Goal: Task Accomplishment & Management: Manage account settings

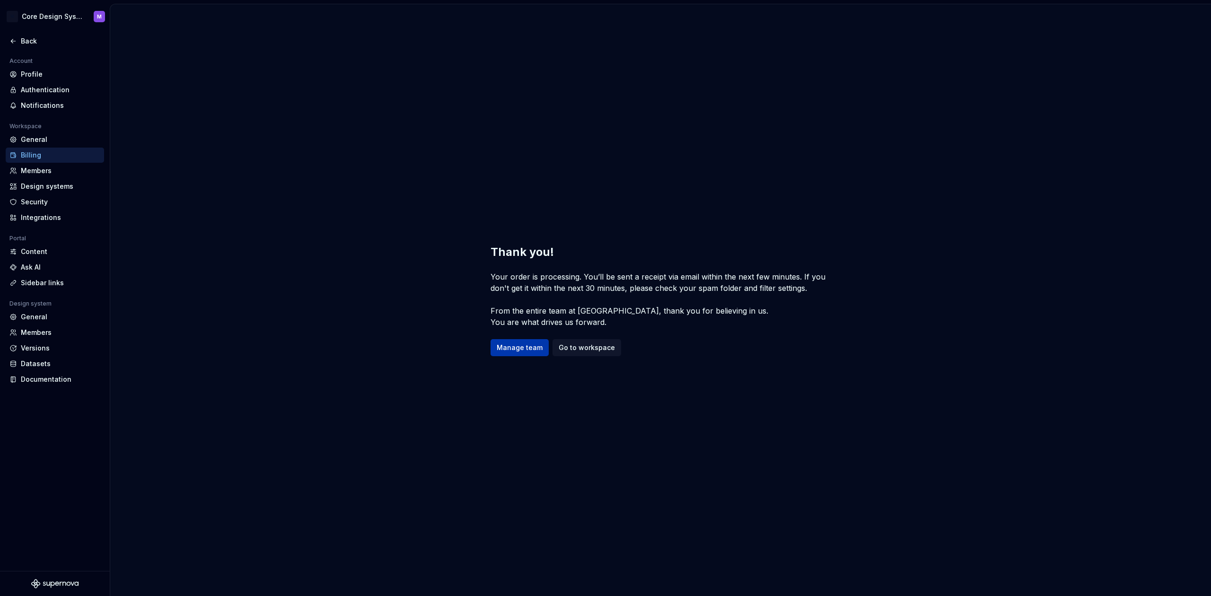
click at [524, 346] on span "Manage team" at bounding box center [520, 347] width 46 height 9
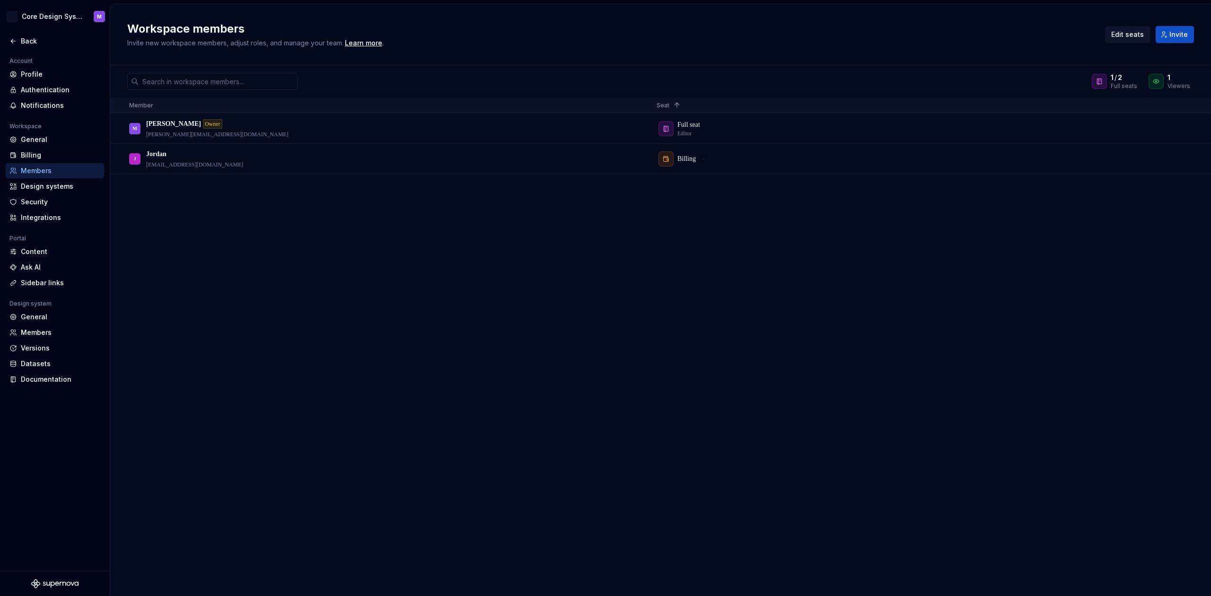
click at [1124, 33] on span "Edit seats" at bounding box center [1127, 34] width 33 height 9
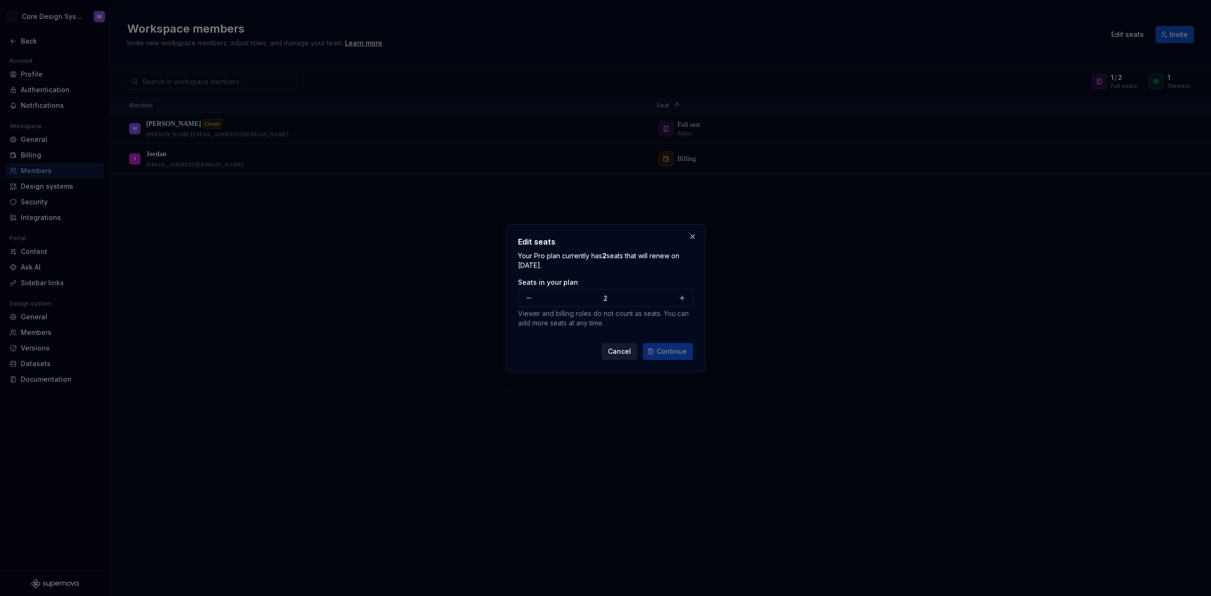
click at [613, 347] on button "Cancel" at bounding box center [619, 351] width 35 height 17
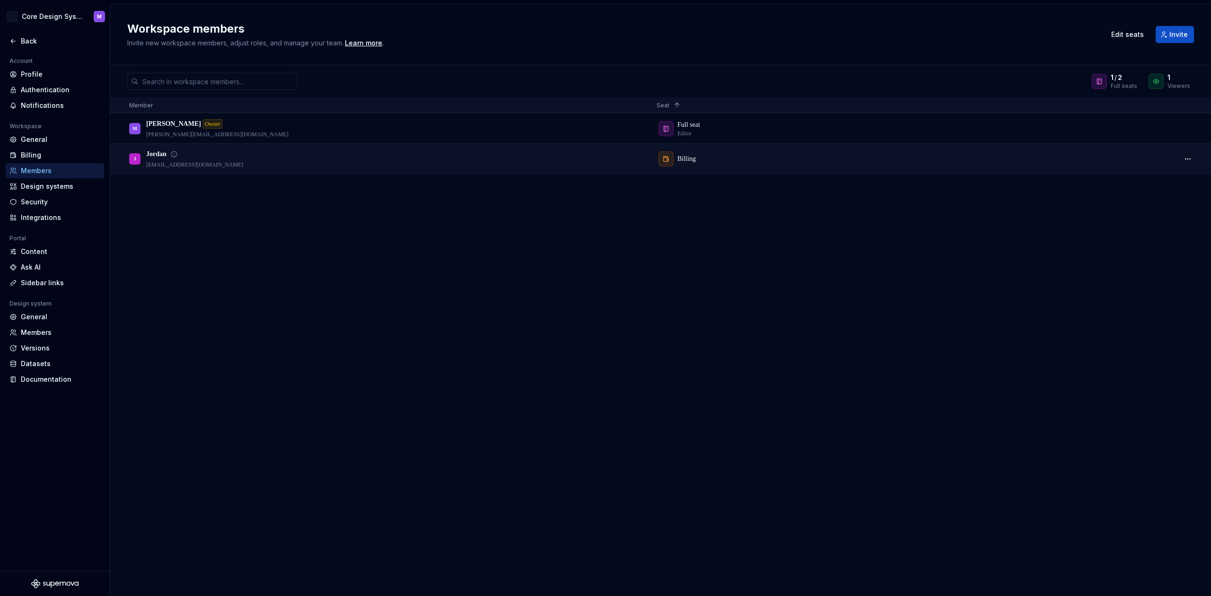
drag, startPoint x: 263, startPoint y: 162, endPoint x: 280, endPoint y: 164, distance: 16.3
click at [264, 162] on div "J Jordan jordan@anatec.io" at bounding box center [385, 158] width 512 height 29
click at [1190, 159] on button "button" at bounding box center [1187, 158] width 13 height 13
click at [1110, 85] on div "1 / 2 Full seats" at bounding box center [1114, 81] width 45 height 17
click at [1168, 35] on button "Invite" at bounding box center [1174, 34] width 38 height 17
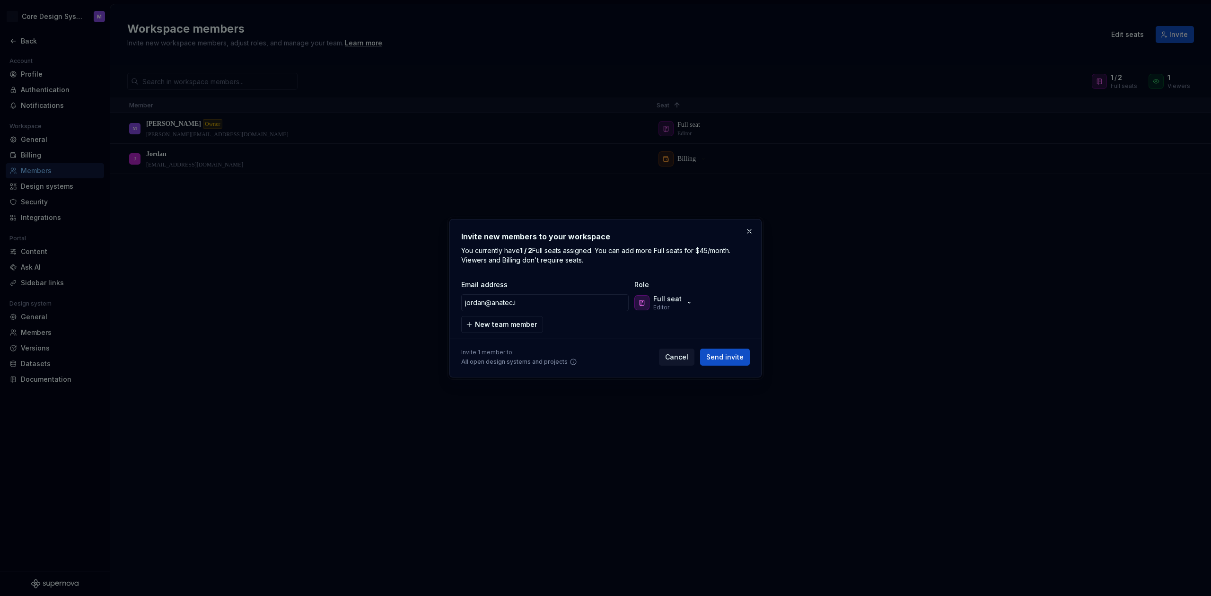
type input "jordan@anatec.io"
click at [620, 254] on p "You currently have 1 / 2 Full seats assigned. You can add more Full seats for $…" at bounding box center [605, 255] width 288 height 19
click at [685, 304] on icon "button" at bounding box center [689, 303] width 8 height 8
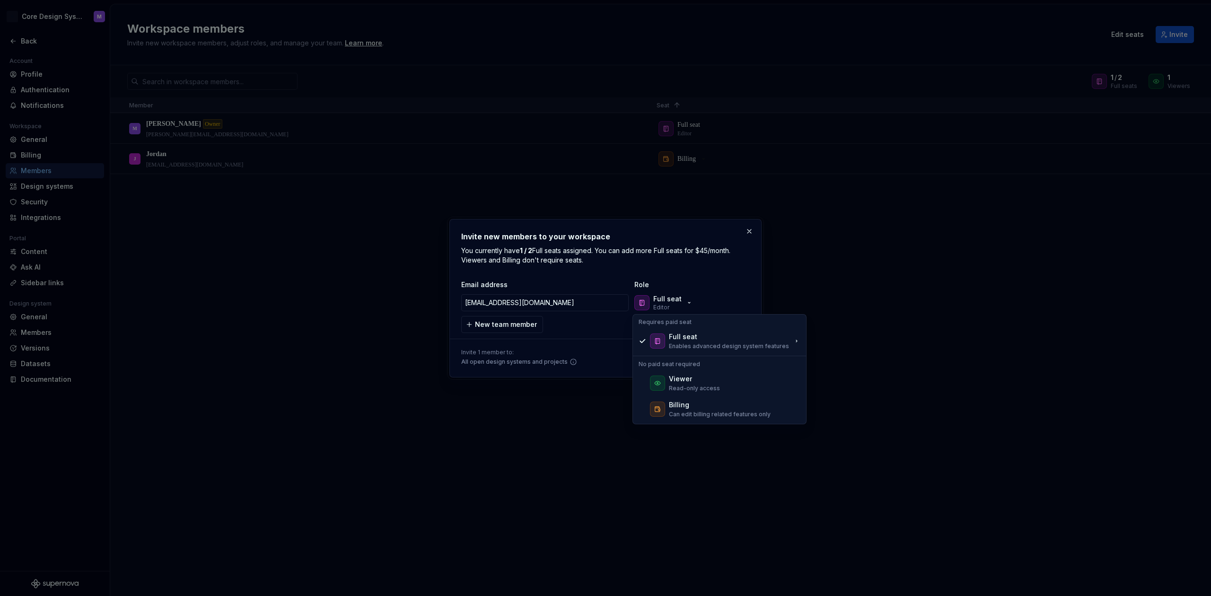
drag, startPoint x: 719, startPoint y: 258, endPoint x: 724, endPoint y: 308, distance: 50.4
click at [719, 258] on p "You currently have 1 / 2 Full seats assigned. You can add more Full seats for $…" at bounding box center [605, 255] width 288 height 19
click at [728, 258] on p "You currently have 1 / 2 Full seats assigned. You can add more Full seats for $…" at bounding box center [605, 255] width 288 height 19
click at [655, 292] on div "jordan@anatec.io Full seat Editor" at bounding box center [603, 302] width 288 height 23
click at [661, 300] on p "Full seat" at bounding box center [667, 298] width 28 height 9
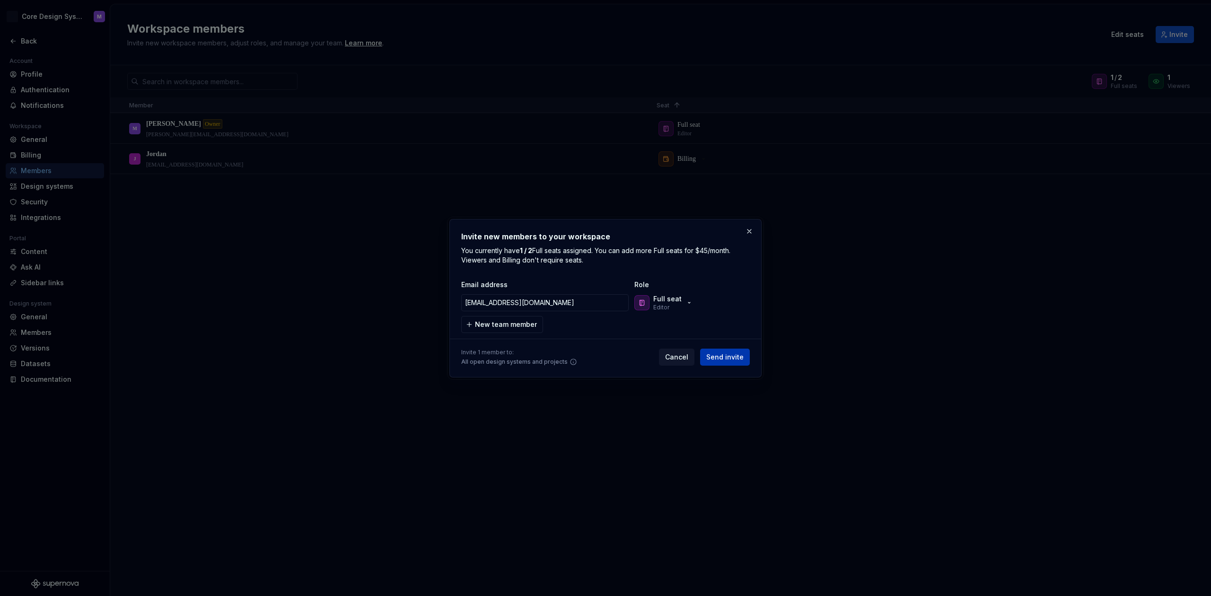
click at [717, 356] on span "Send invite" at bounding box center [724, 356] width 37 height 9
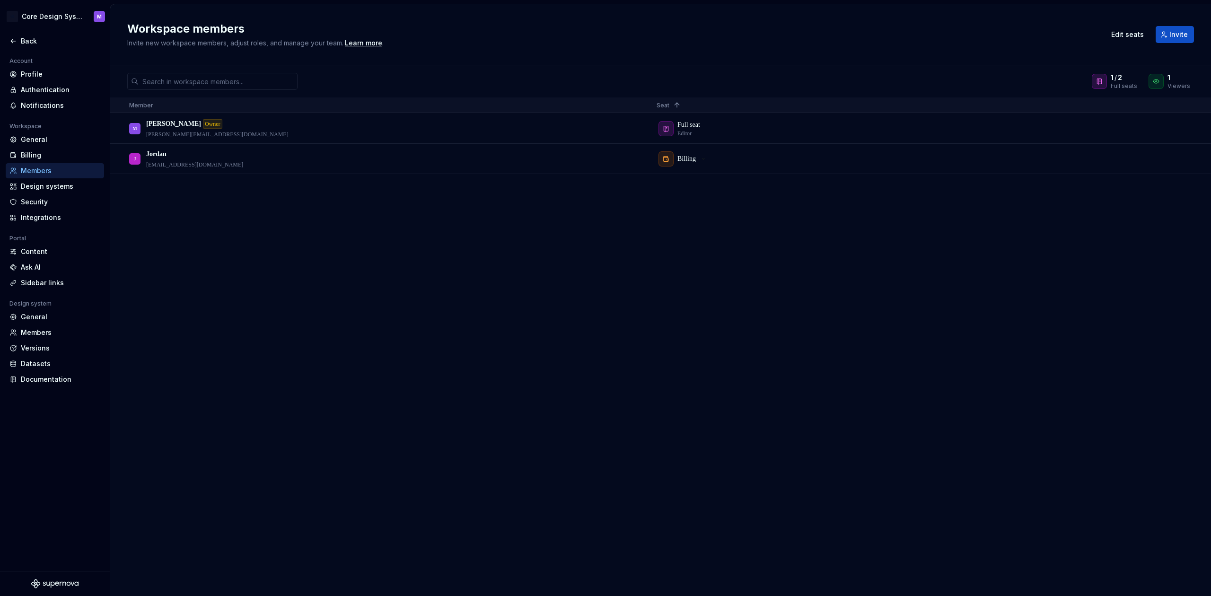
click at [743, 239] on div "M Maciej Owner maciej.klebaniuk@anatec.io Full seat Editor J Jordan jordan@anat…" at bounding box center [660, 355] width 1101 height 482
click at [54, 332] on div "Members" at bounding box center [60, 332] width 79 height 9
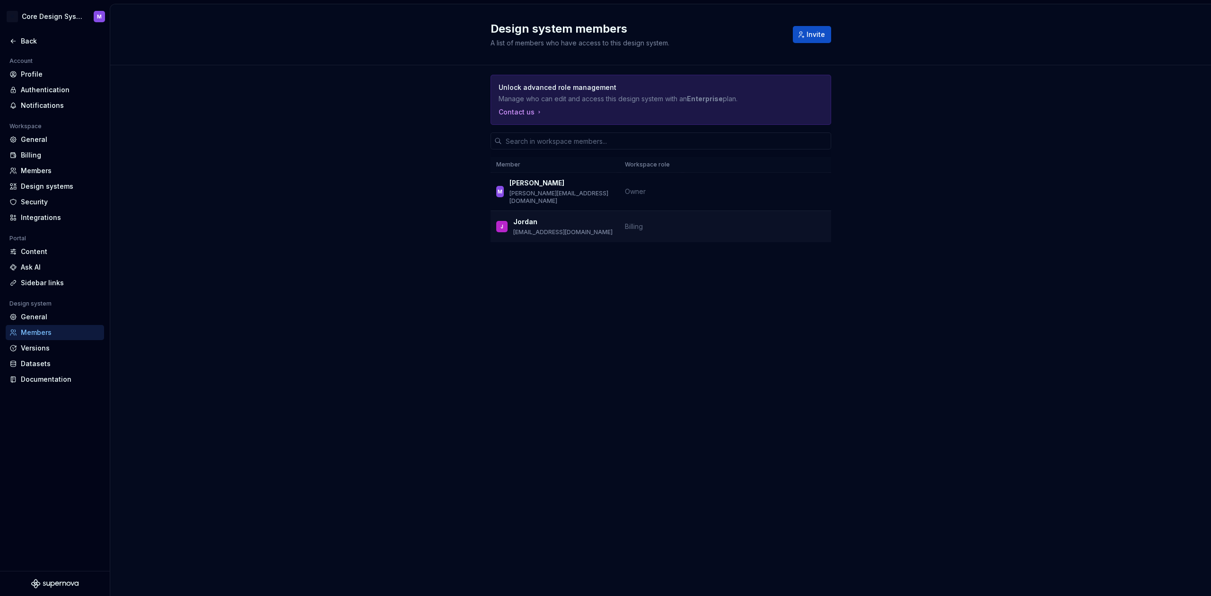
click at [619, 228] on td "Billing" at bounding box center [650, 227] width 63 height 32
click at [634, 222] on span "Billing" at bounding box center [634, 226] width 18 height 8
click at [649, 219] on td "Billing" at bounding box center [650, 227] width 63 height 32
drag, startPoint x: 586, startPoint y: 215, endPoint x: 663, endPoint y: 217, distance: 76.6
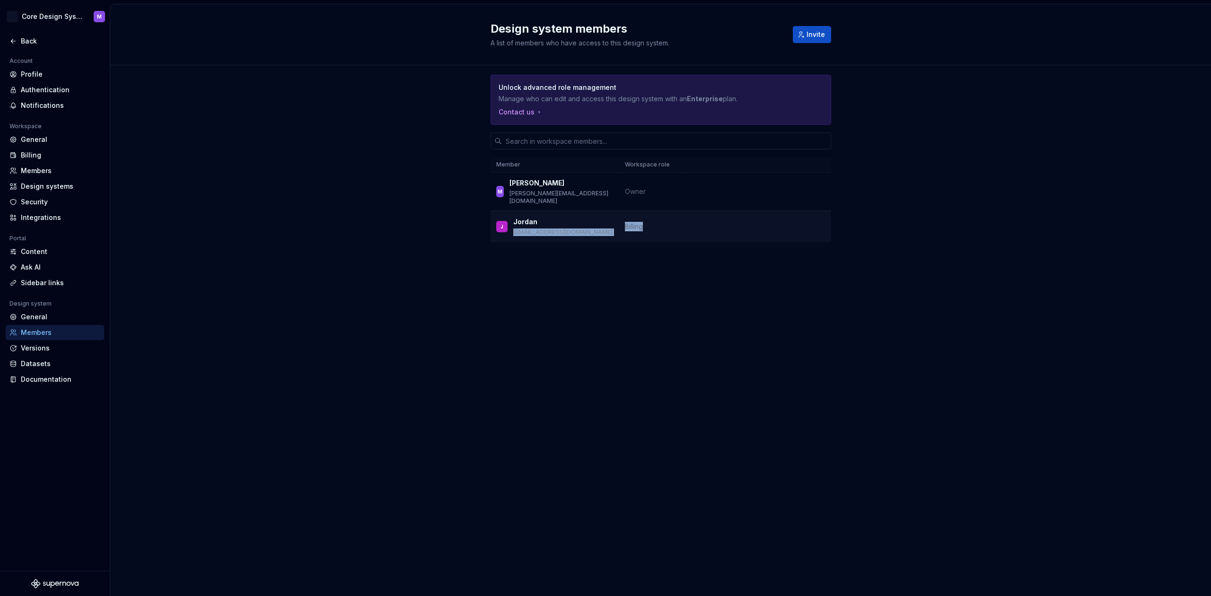
click at [649, 215] on tr "J Jordan jordan@anatec.io Billing" at bounding box center [660, 227] width 341 height 32
click at [663, 217] on td "Billing" at bounding box center [650, 227] width 63 height 32
drag, startPoint x: 632, startPoint y: 223, endPoint x: 733, endPoint y: 220, distance: 101.3
click at [640, 223] on span "Billing" at bounding box center [634, 226] width 18 height 8
click at [753, 219] on td at bounding box center [756, 227] width 149 height 32
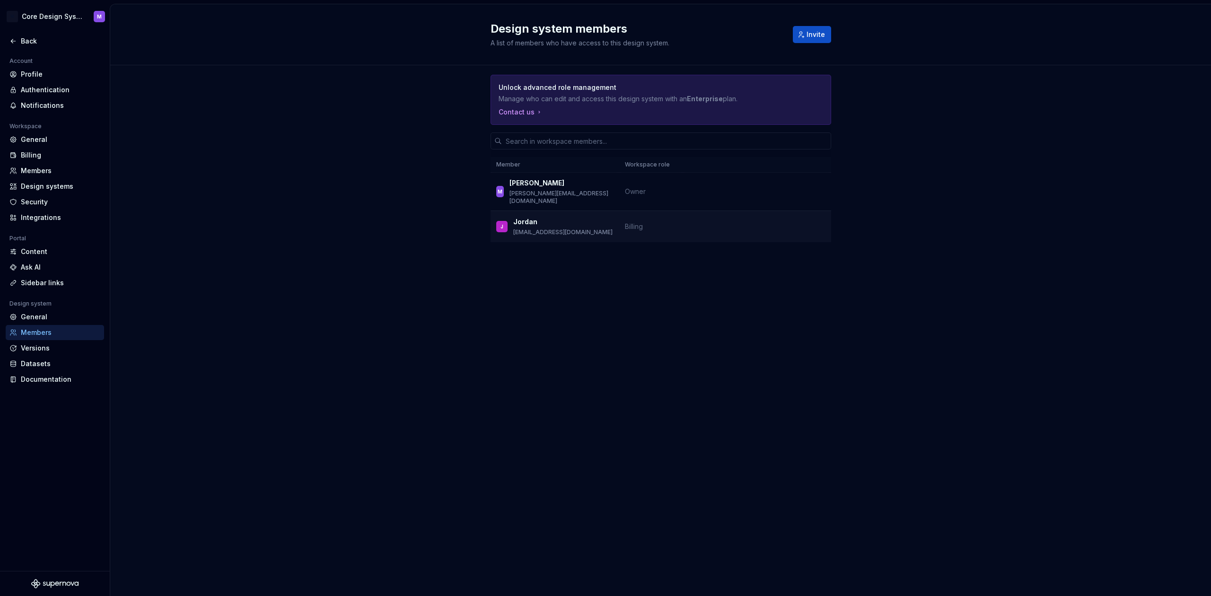
click at [685, 222] on td at bounding box center [756, 227] width 149 height 32
drag, startPoint x: 644, startPoint y: 187, endPoint x: 634, endPoint y: 187, distance: 10.4
click at [644, 187] on span "Owner" at bounding box center [635, 191] width 21 height 8
click at [42, 349] on div "Versions" at bounding box center [60, 347] width 79 height 9
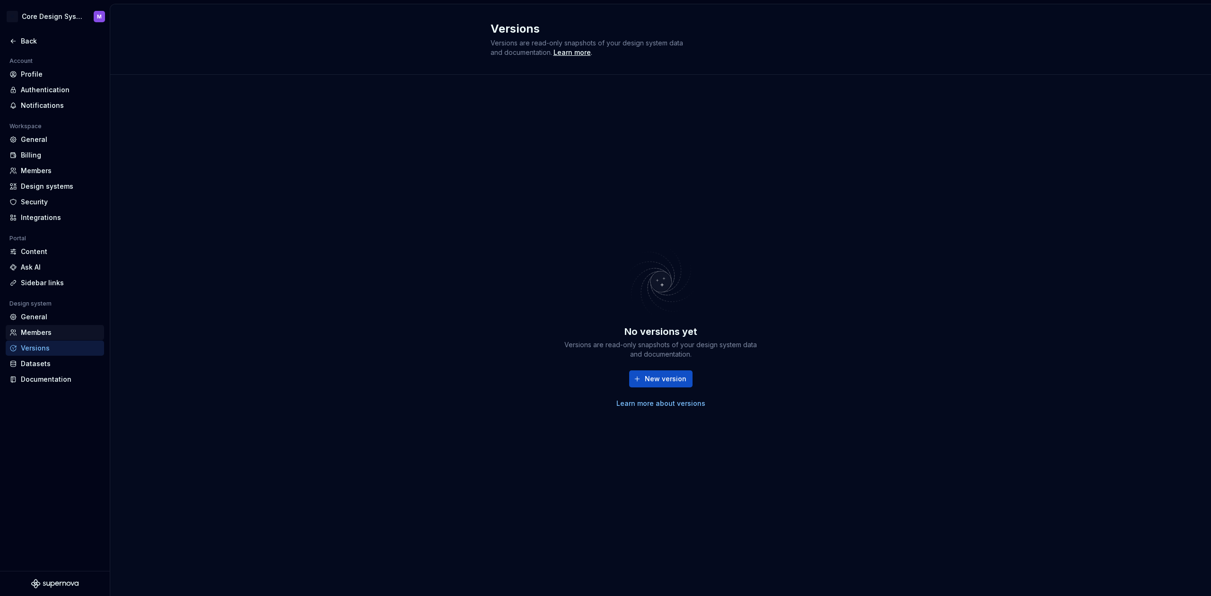
click at [51, 332] on div "Members" at bounding box center [60, 332] width 79 height 9
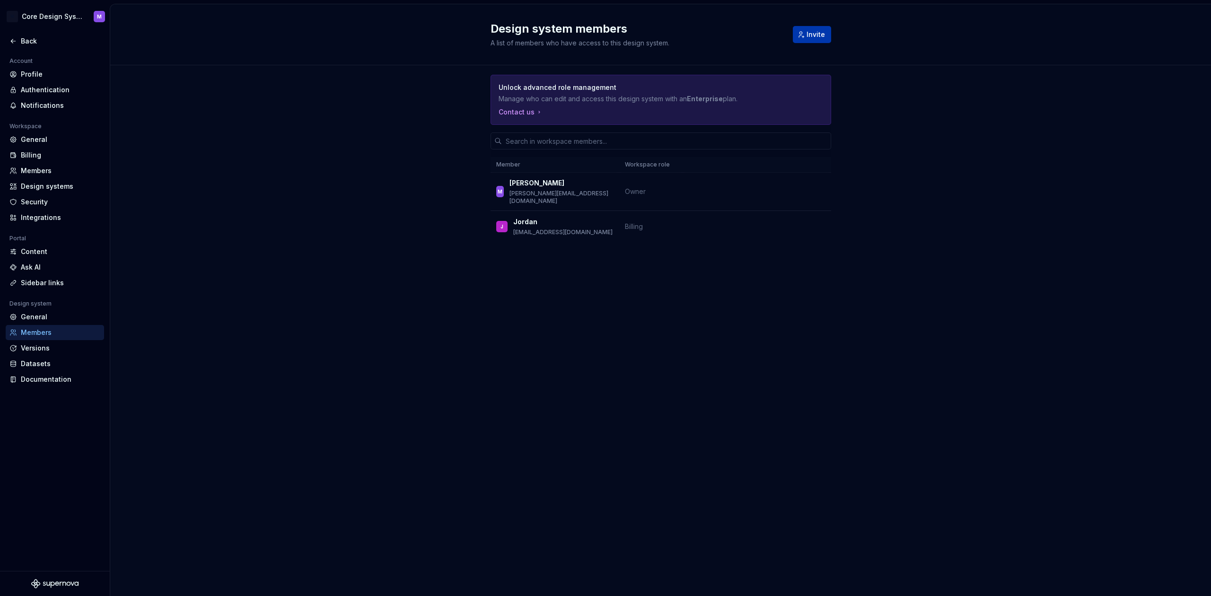
click at [810, 40] on button "Invite" at bounding box center [812, 34] width 38 height 17
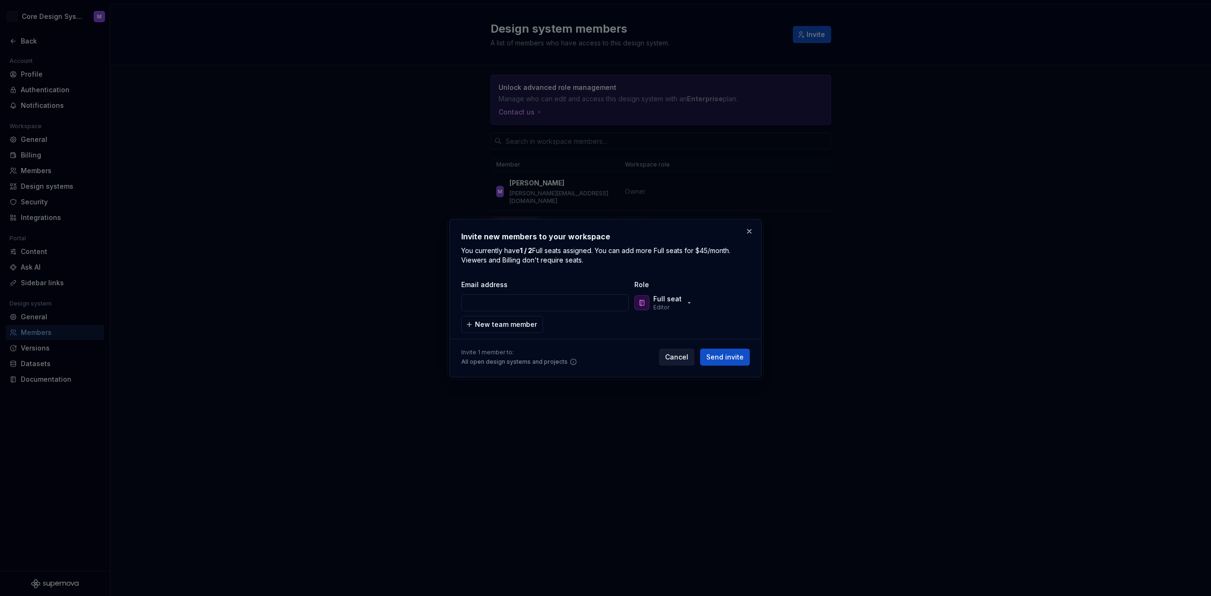
click at [674, 355] on span "Cancel" at bounding box center [676, 356] width 23 height 9
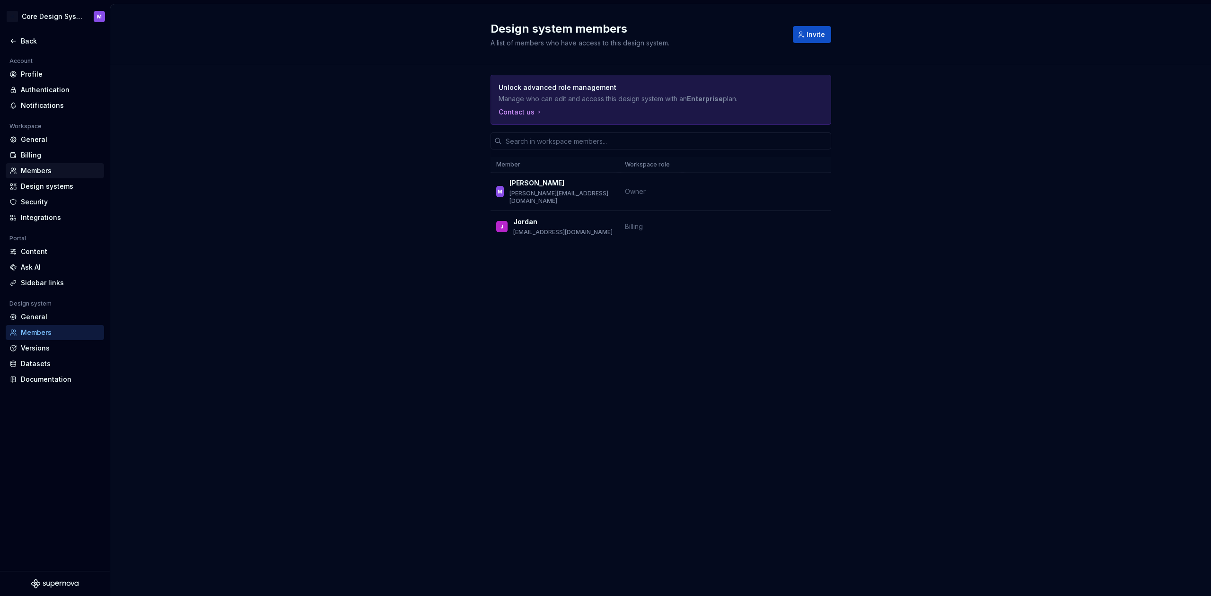
click at [48, 171] on div "Members" at bounding box center [60, 170] width 79 height 9
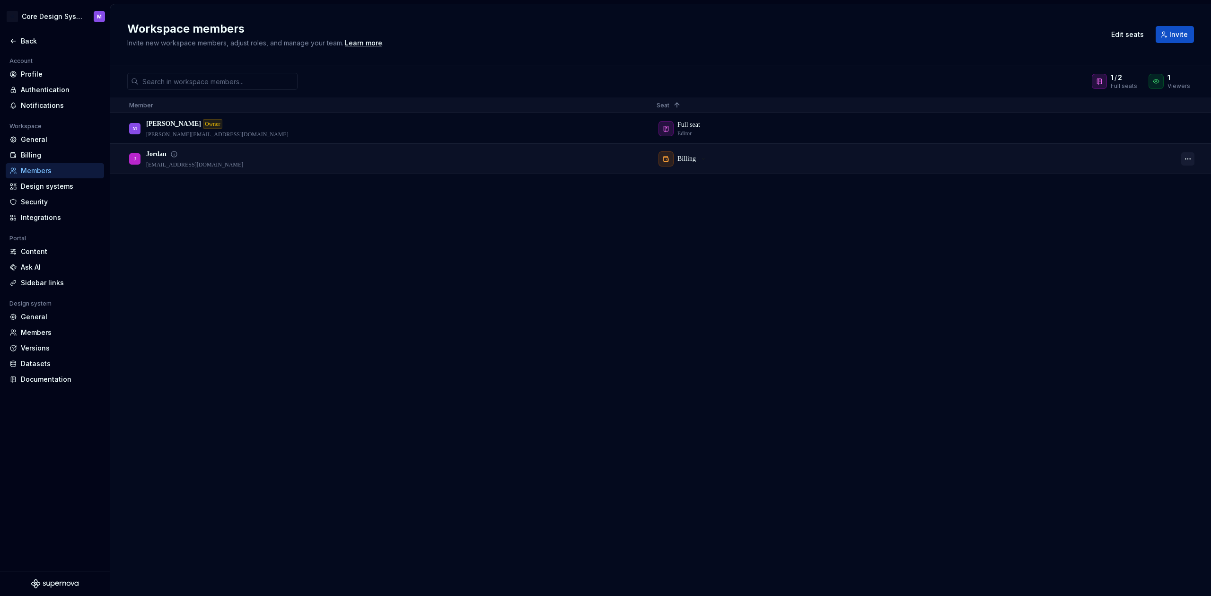
click at [1183, 165] on button "button" at bounding box center [1187, 158] width 13 height 13
drag, startPoint x: 1012, startPoint y: 232, endPoint x: 1037, endPoint y: 199, distance: 41.1
click at [1012, 232] on div "M Maciej Owner maciej.klebaniuk@anatec.io Full seat Editor J Jordan jordan@anat…" at bounding box center [660, 355] width 1101 height 482
click at [28, 192] on div "Design systems" at bounding box center [55, 186] width 98 height 15
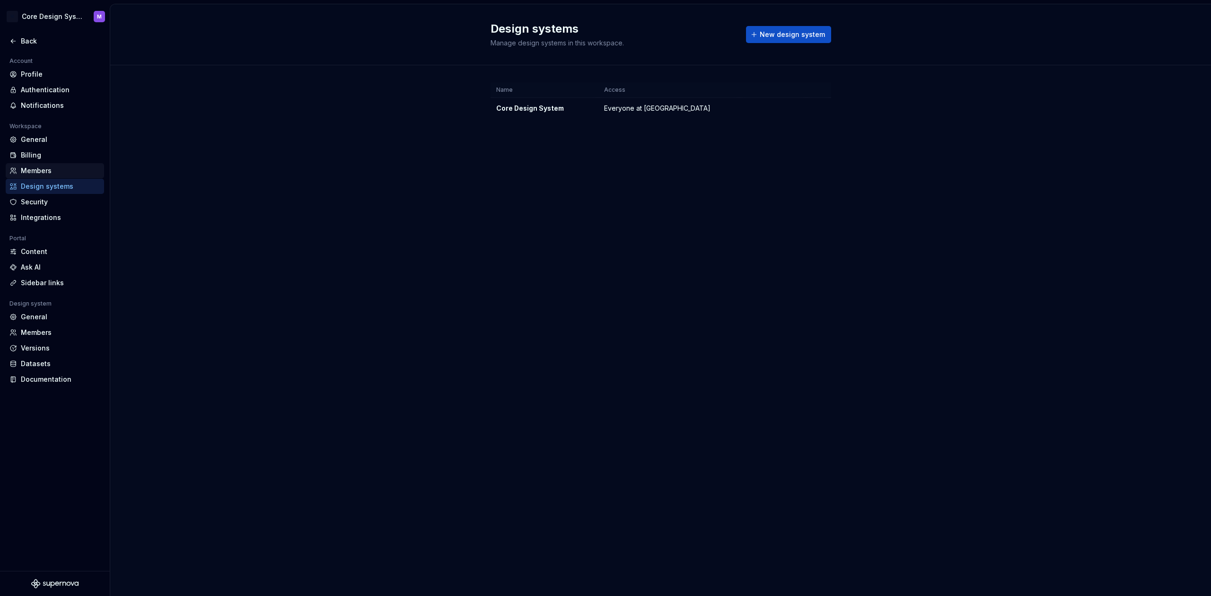
click at [33, 172] on div "Members" at bounding box center [60, 170] width 79 height 9
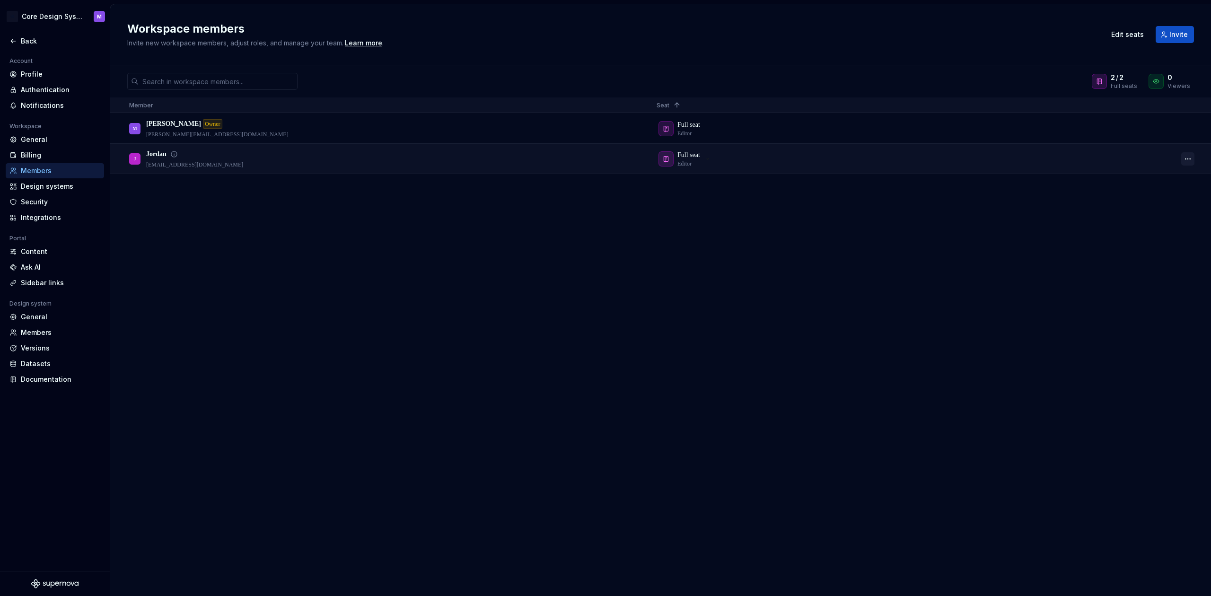
click at [1188, 158] on button "button" at bounding box center [1187, 158] width 13 height 13
click at [1157, 172] on span "Make owner" at bounding box center [1134, 169] width 44 height 17
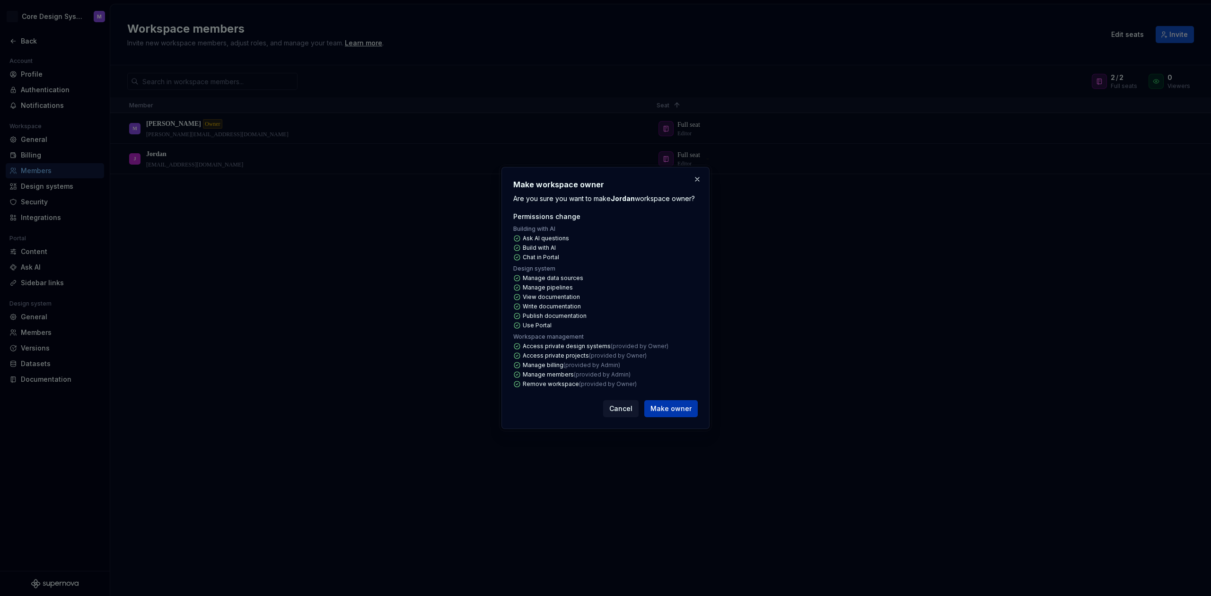
click at [664, 411] on span "Make owner" at bounding box center [670, 408] width 41 height 9
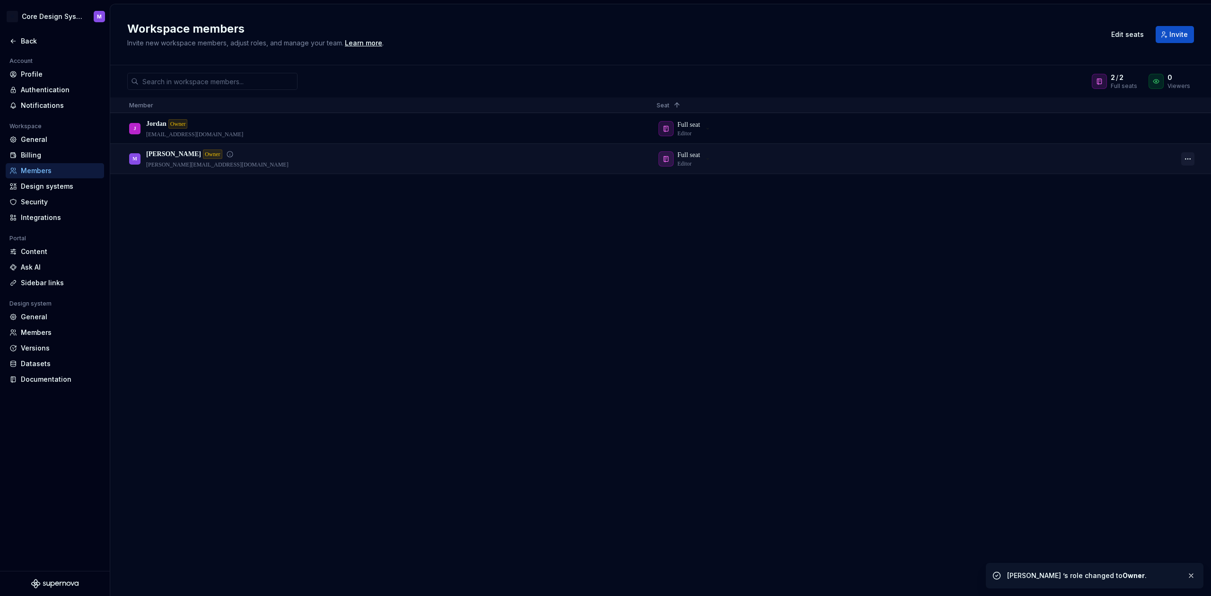
click at [1189, 160] on button "button" at bounding box center [1187, 158] width 13 height 13
click at [717, 277] on div "M Maciej Owner maciej.klebaniuk@anatec.io Full seat Editor J Jordan Owner jorda…" at bounding box center [660, 355] width 1101 height 482
click at [1187, 160] on button "button" at bounding box center [1187, 158] width 13 height 13
click at [1154, 175] on span "Revoke owner" at bounding box center [1170, 171] width 50 height 17
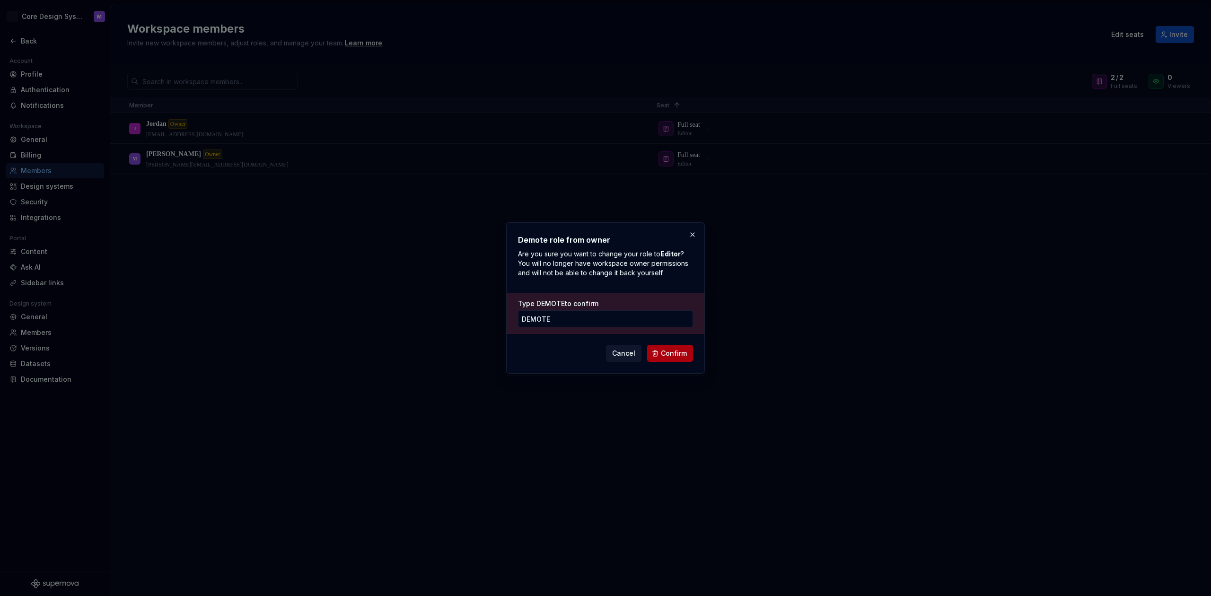
type input "DEMOTE"
click at [680, 357] on span "Confirm" at bounding box center [674, 353] width 26 height 9
